Goal: Task Accomplishment & Management: Manage account settings

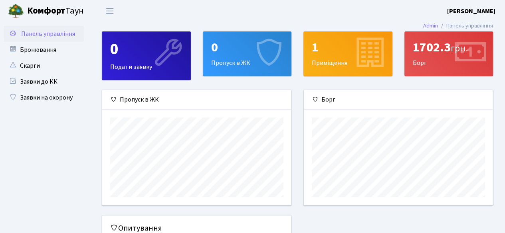
scroll to position [115, 189]
click at [40, 48] on link "Бронювання" at bounding box center [44, 50] width 80 height 16
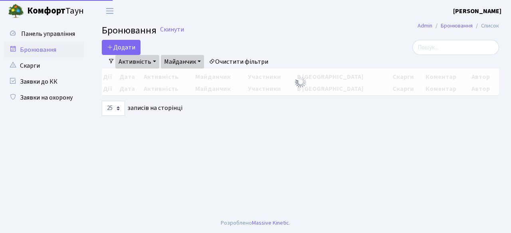
select select "25"
drag, startPoint x: 0, startPoint y: 0, endPoint x: 30, endPoint y: 66, distance: 72.3
click at [30, 66] on link "Скарги" at bounding box center [44, 66] width 80 height 16
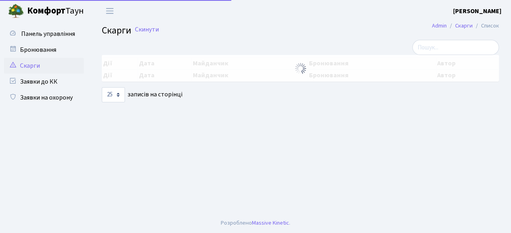
select select "25"
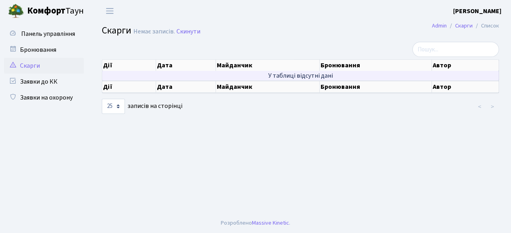
click at [304, 76] on td "У таблиці відсутні дані" at bounding box center [300, 76] width 397 height 10
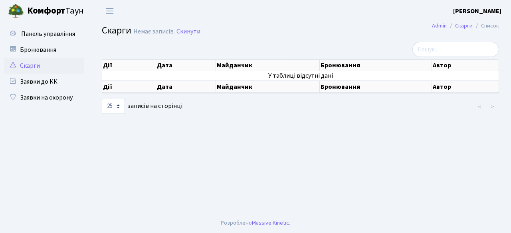
click at [248, 64] on th "Майданчик" at bounding box center [268, 65] width 104 height 11
click at [34, 51] on link "Бронювання" at bounding box center [44, 50] width 80 height 16
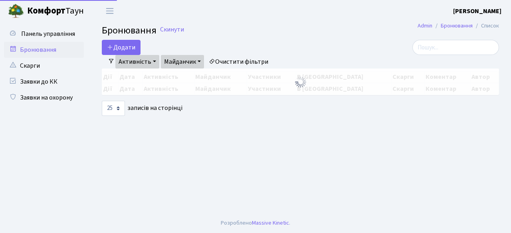
select select "25"
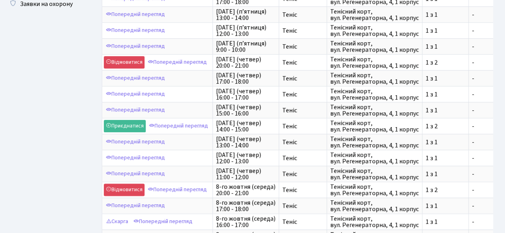
scroll to position [160, 0]
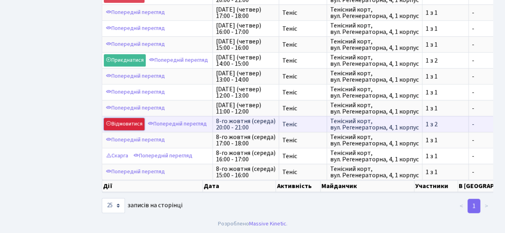
click at [129, 118] on link "Відмовитися" at bounding box center [124, 124] width 41 height 12
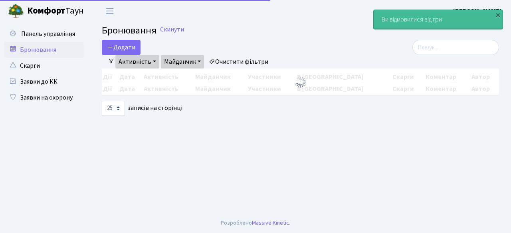
select select "25"
